Goal: Obtain resource: Download file/media

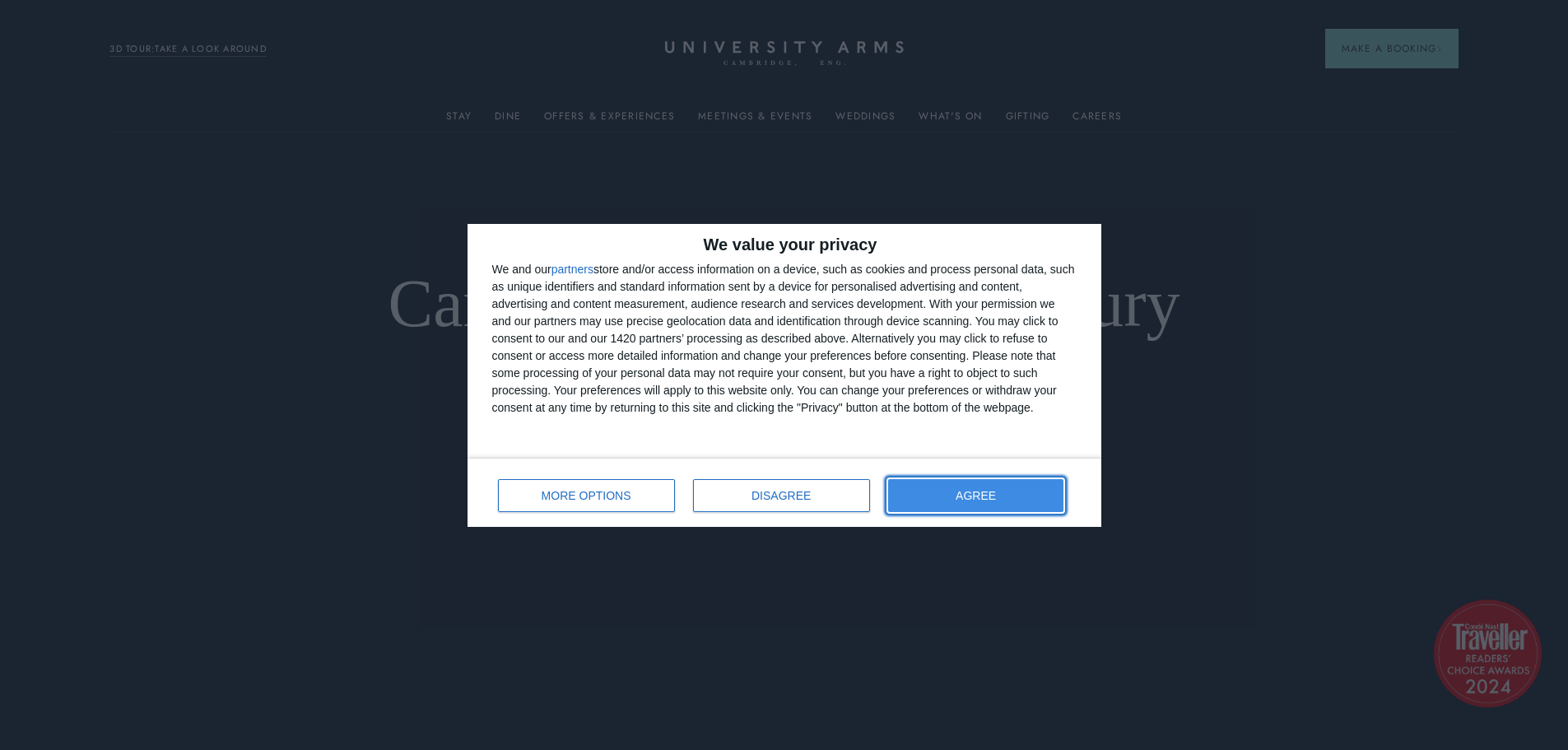
click at [1001, 487] on button "AGREE" at bounding box center [977, 495] width 177 height 33
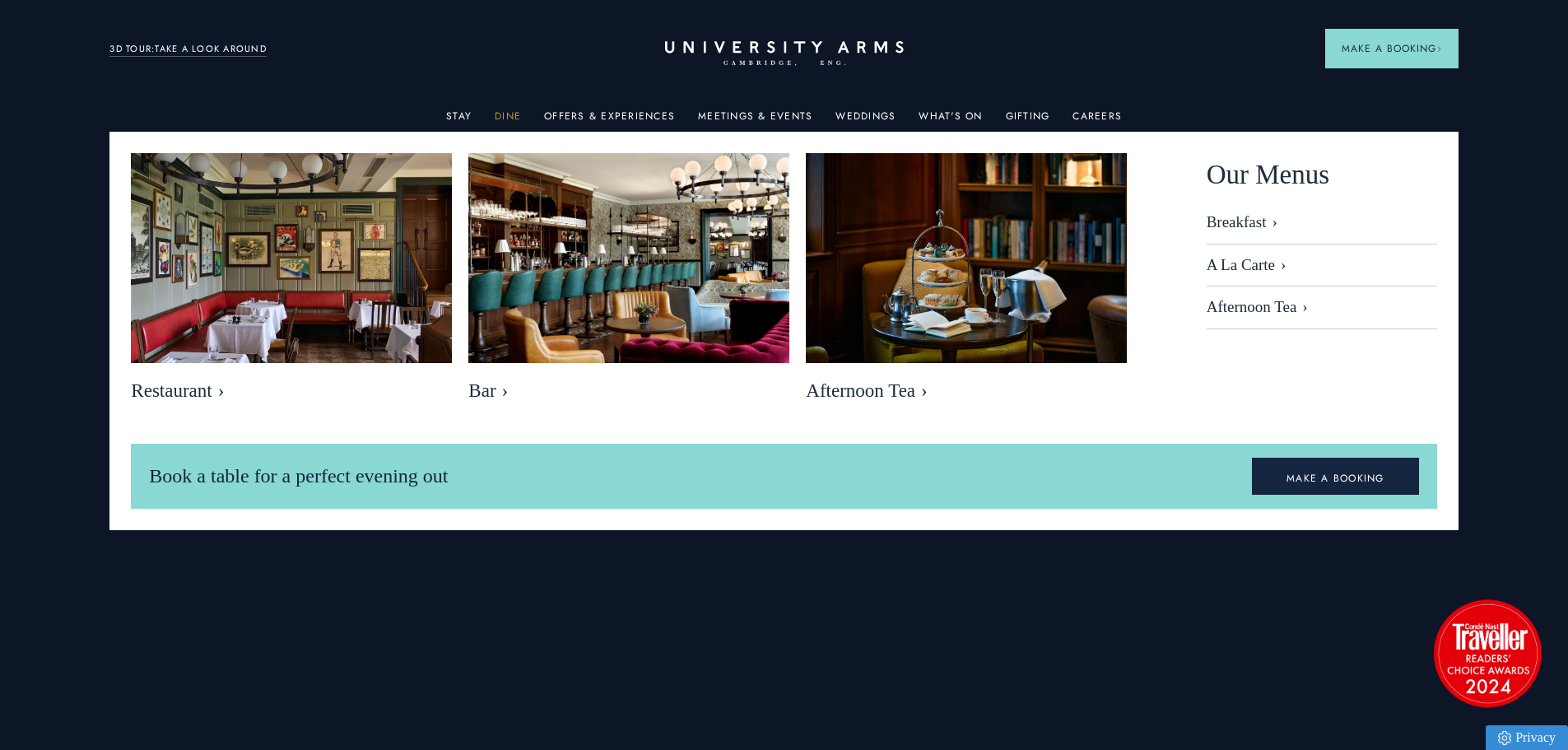
click at [501, 110] on link "Dine" at bounding box center [508, 121] width 27 height 22
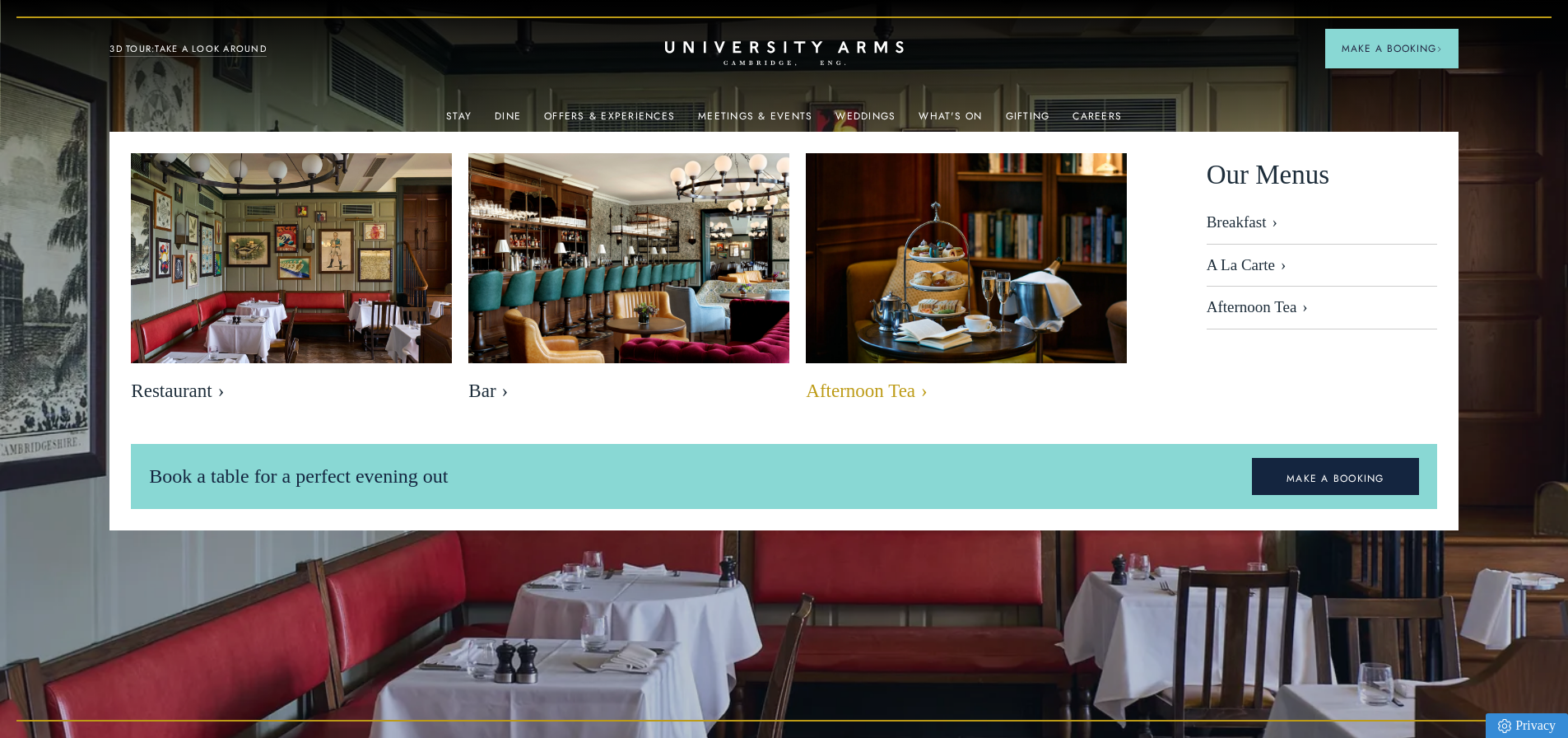
click at [906, 313] on img at bounding box center [967, 260] width 370 height 247
click at [912, 309] on img at bounding box center [967, 260] width 370 height 247
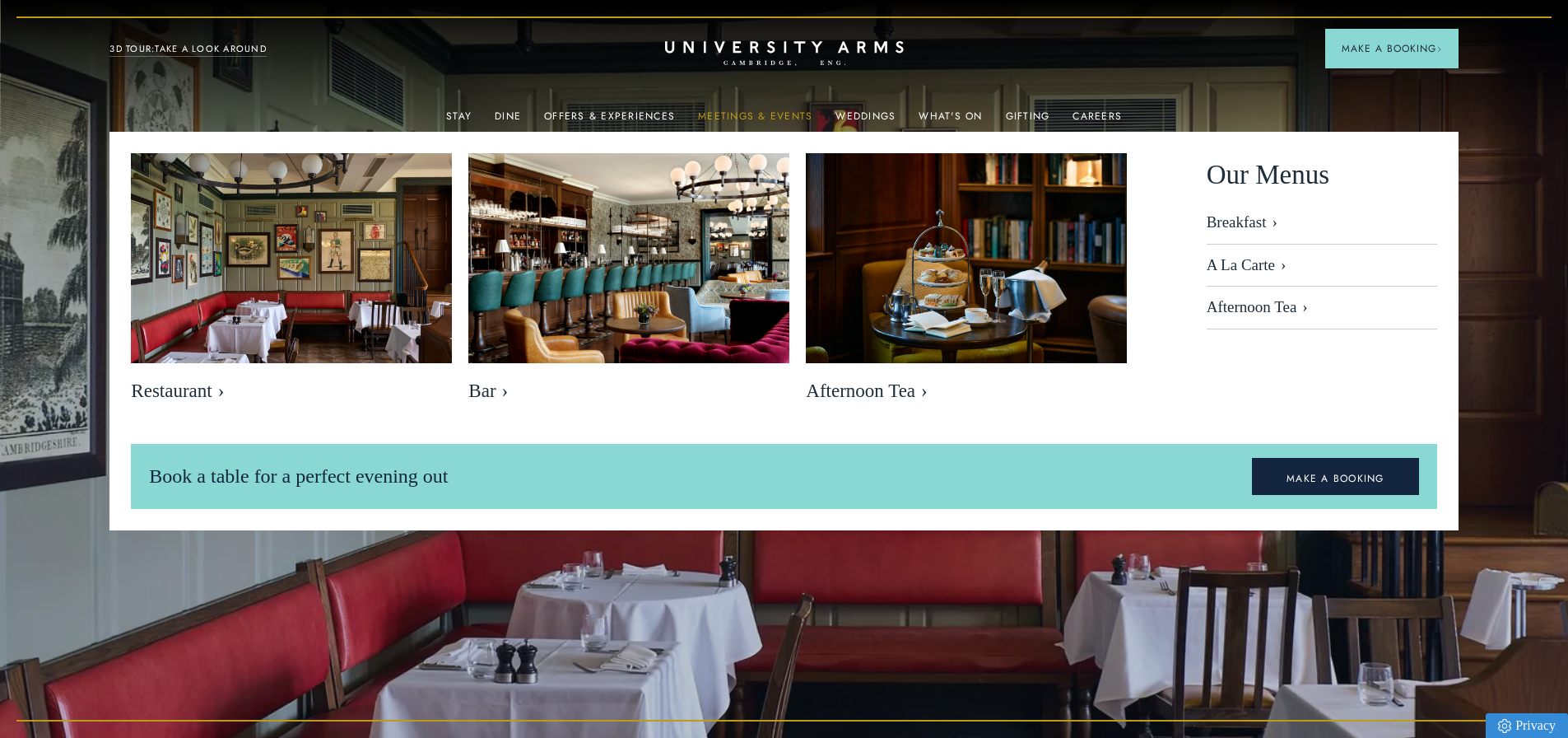
click at [732, 112] on link "Meetings & Events" at bounding box center [754, 121] width 114 height 22
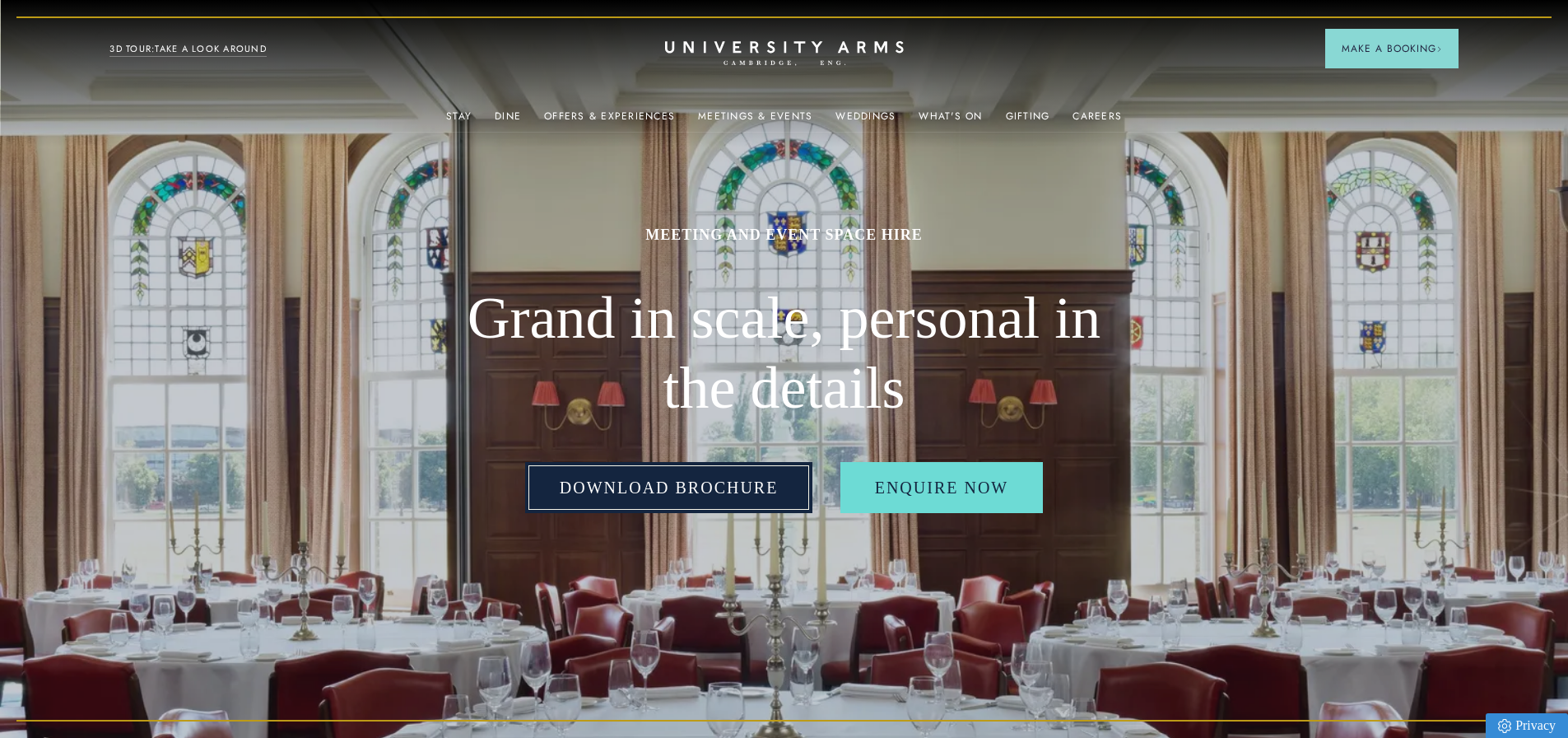
click at [717, 513] on link "Download Brochure" at bounding box center [670, 487] width 288 height 51
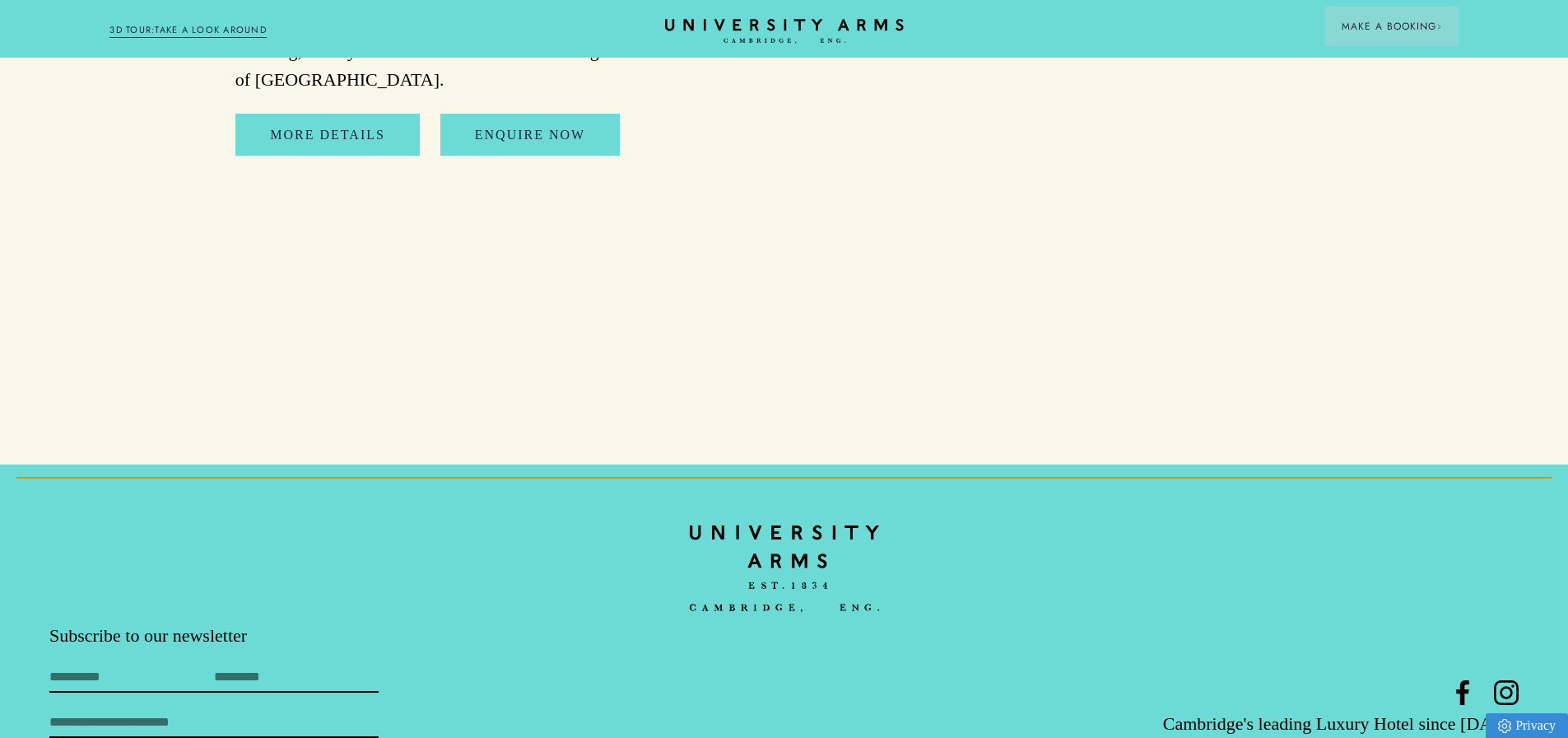
scroll to position [8071, 0]
